Goal: Task Accomplishment & Management: Use online tool/utility

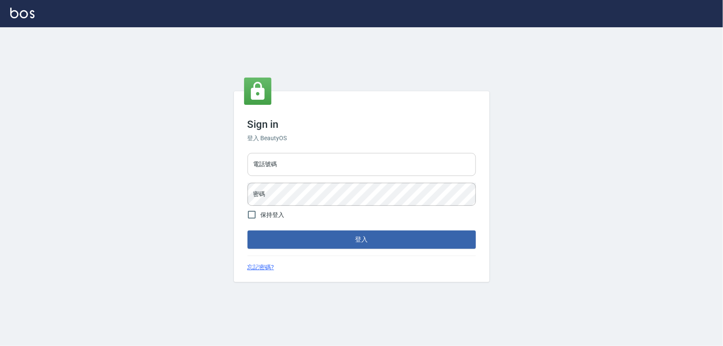
click at [304, 167] on input "電話號碼" at bounding box center [362, 164] width 228 height 23
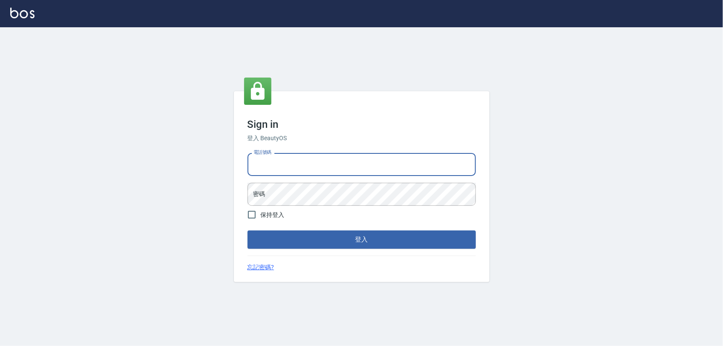
type input "0975151920"
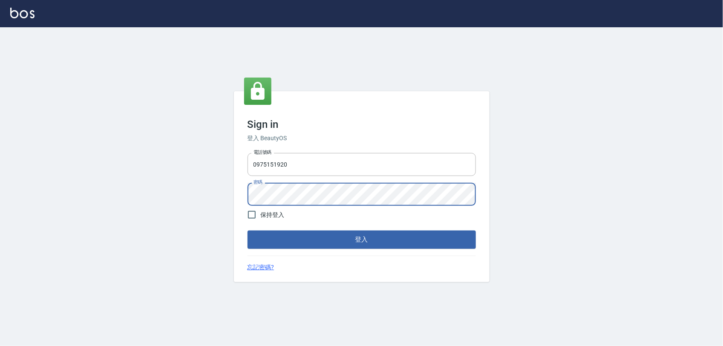
click at [248, 231] on button "登入" at bounding box center [362, 240] width 228 height 18
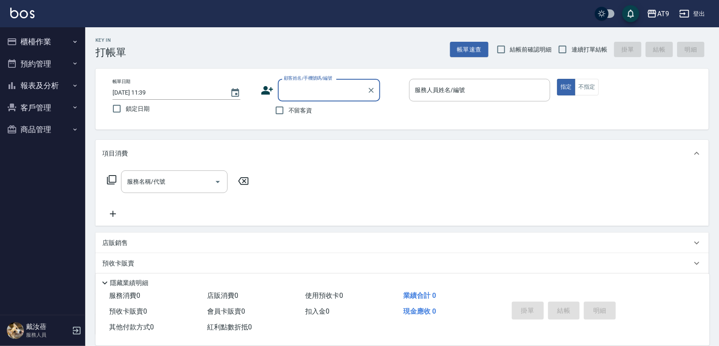
click at [47, 38] on button "櫃檯作業" at bounding box center [42, 42] width 78 height 22
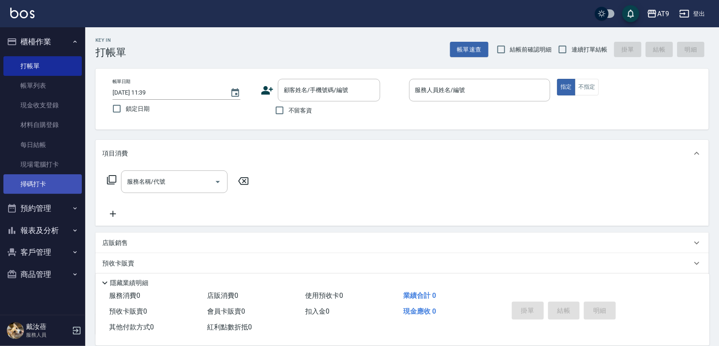
click at [49, 185] on link "掃碼打卡" at bounding box center [42, 184] width 78 height 20
